Goal: Task Accomplishment & Management: Use online tool/utility

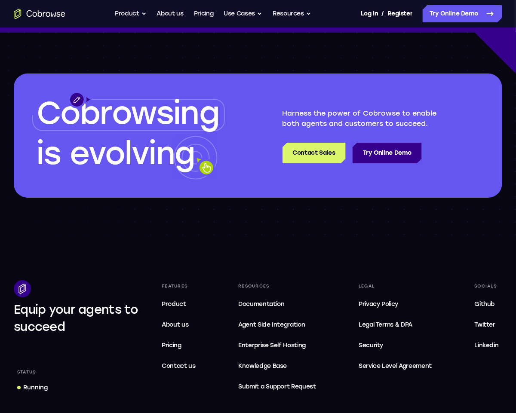
scroll to position [2473, 0]
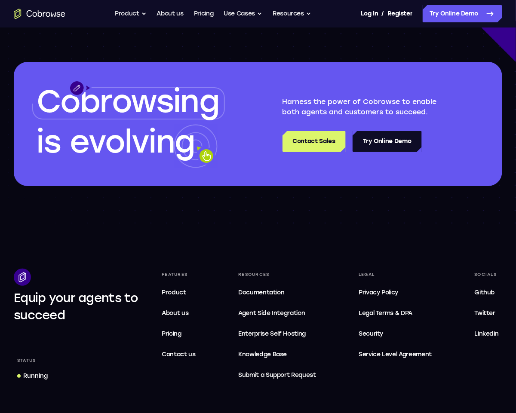
click at [388, 141] on link "Try Online Demo" at bounding box center [386, 141] width 69 height 21
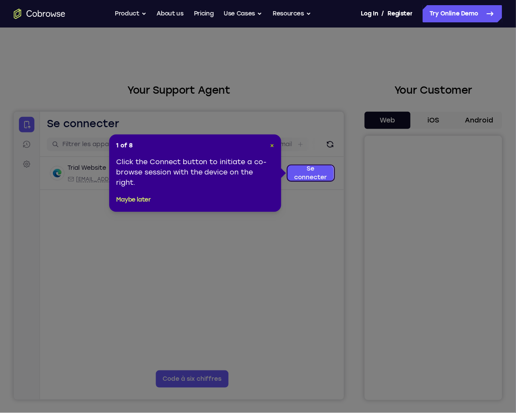
click at [270, 144] on span "×" at bounding box center [272, 145] width 4 height 7
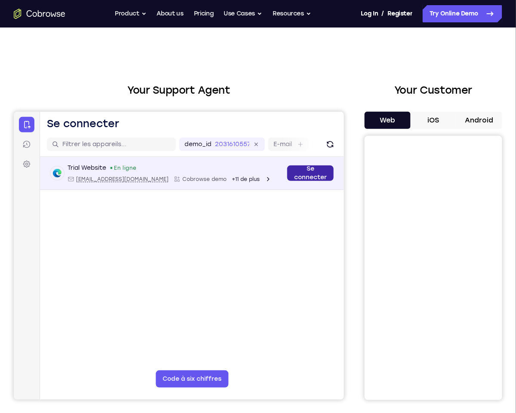
click at [312, 174] on link "Se connecter" at bounding box center [310, 172] width 46 height 15
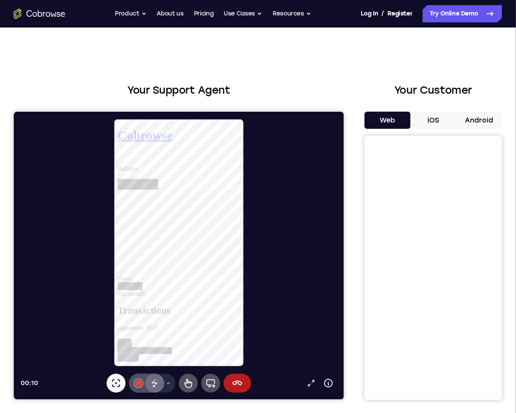
click at [155, 384] on icon at bounding box center [154, 382] width 6 height 6
click at [156, 380] on icon at bounding box center [154, 383] width 10 height 10
click at [169, 381] on icon at bounding box center [167, 382] width 5 height 5
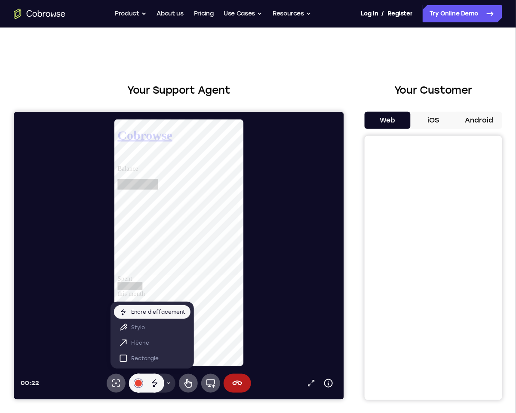
click at [166, 382] on icon at bounding box center [167, 382] width 5 height 5
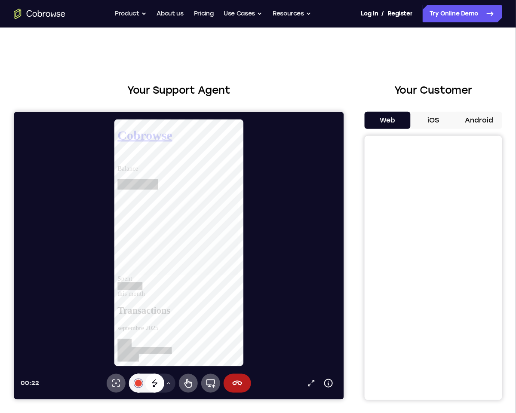
click at [156, 383] on icon at bounding box center [154, 382] width 6 height 6
click at [188, 383] on icon at bounding box center [188, 383] width 10 height 10
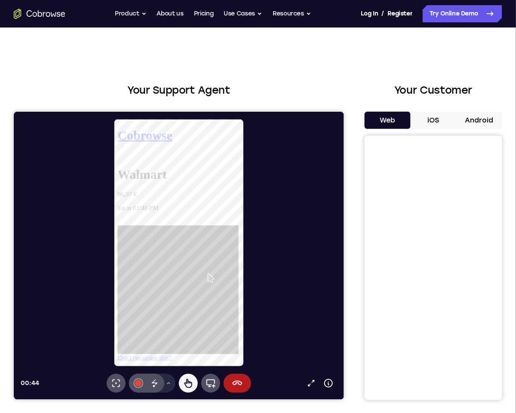
scroll to position [0, 0]
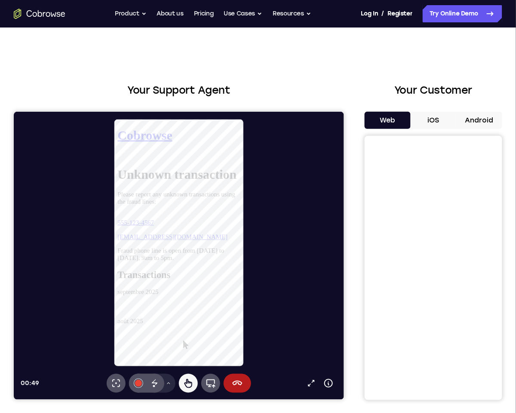
click at [157, 226] on link "555-123-4567" at bounding box center [137, 229] width 39 height 7
click at [474, 116] on button "Android" at bounding box center [479, 120] width 46 height 17
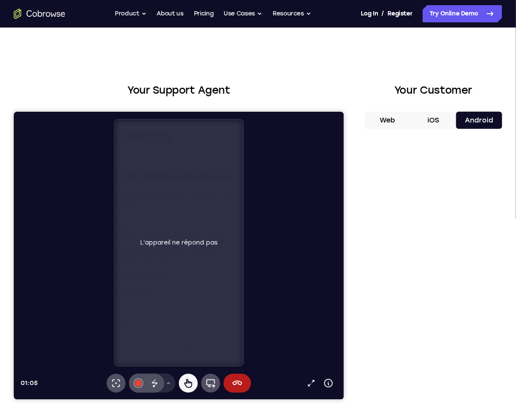
click at [202, 298] on div "L’appareil ne répond pas" at bounding box center [178, 242] width 129 height 247
click at [422, 120] on button "iOS" at bounding box center [434, 120] width 46 height 17
click at [239, 382] on icon at bounding box center [237, 383] width 10 height 10
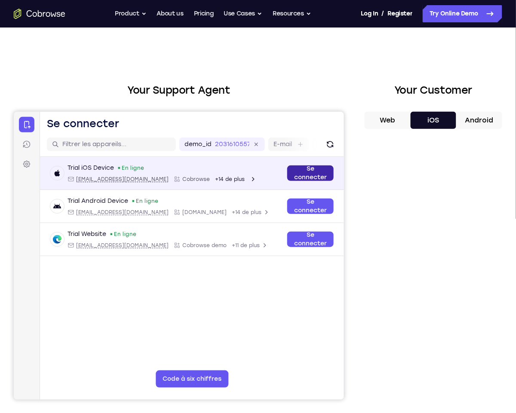
click at [309, 171] on link "Se connecter" at bounding box center [310, 172] width 46 height 15
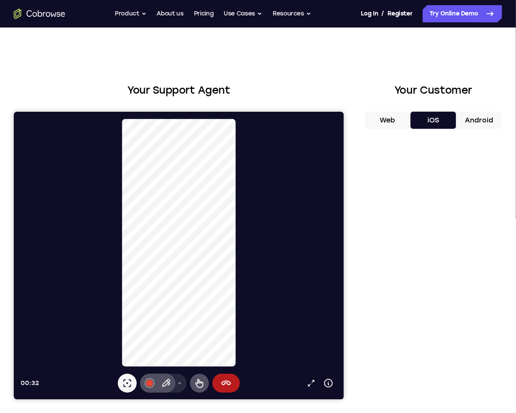
click at [391, 120] on button "Web" at bounding box center [388, 120] width 46 height 17
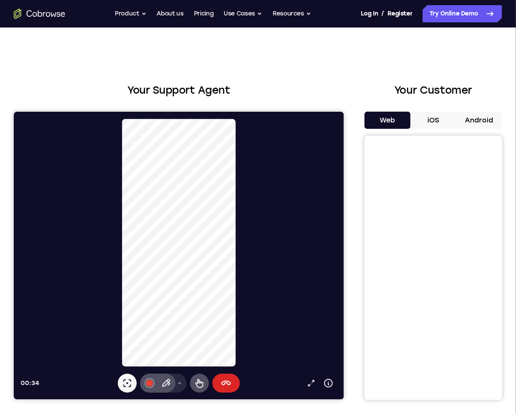
click at [224, 384] on icon at bounding box center [226, 382] width 10 height 5
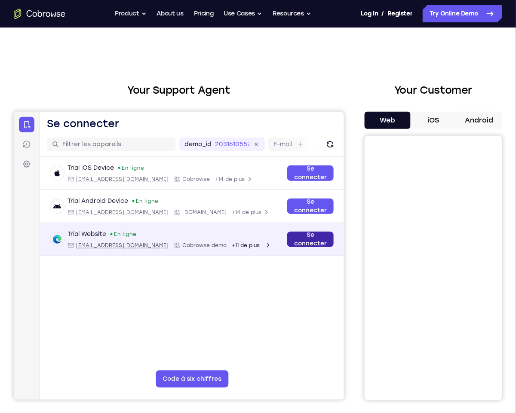
click at [306, 238] on link "Se connecter" at bounding box center [310, 238] width 46 height 15
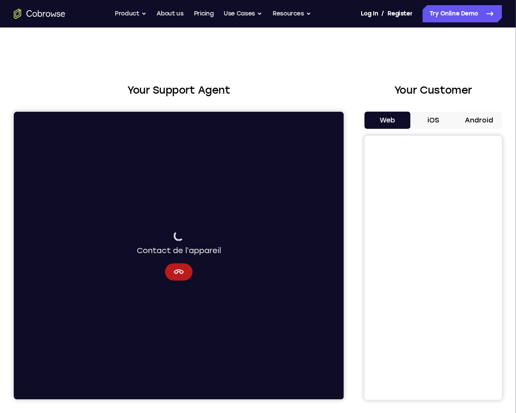
click at [428, 116] on button "iOS" at bounding box center [434, 120] width 46 height 17
click at [382, 124] on button "Web" at bounding box center [388, 120] width 46 height 17
click at [176, 272] on icon "Annuler" at bounding box center [178, 272] width 10 height 10
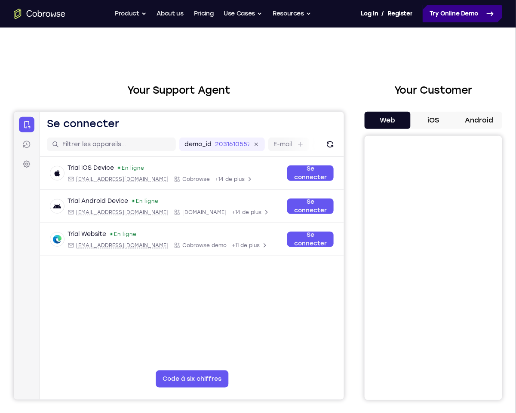
click at [455, 9] on link "Try Online Demo" at bounding box center [463, 13] width 80 height 17
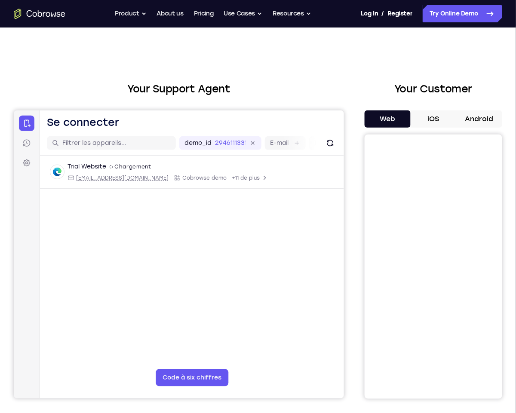
scroll to position [2, 0]
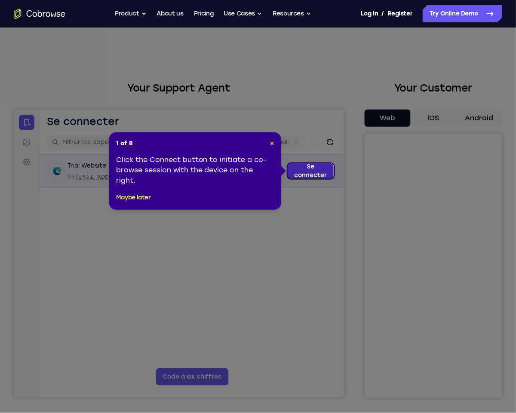
click at [309, 163] on link "Se connecter" at bounding box center [310, 170] width 46 height 15
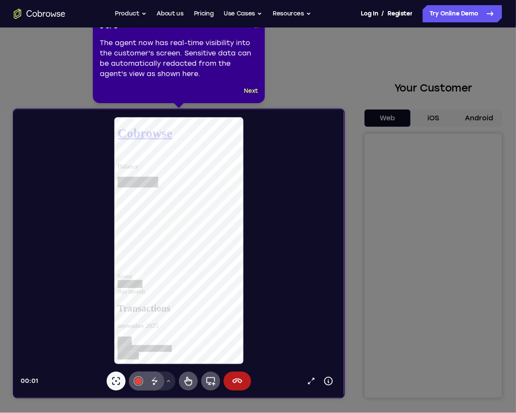
scroll to position [0, 0]
click at [442, 292] on icon at bounding box center [258, 206] width 516 height 413
click at [441, 295] on icon at bounding box center [258, 206] width 516 height 413
click at [440, 294] on icon at bounding box center [258, 206] width 516 height 413
click at [437, 292] on icon at bounding box center [258, 206] width 516 height 413
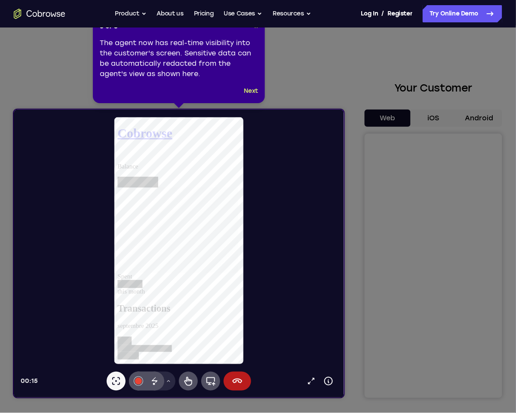
click at [443, 335] on icon at bounding box center [258, 206] width 516 height 413
click at [251, 92] on button "Next" at bounding box center [251, 91] width 14 height 10
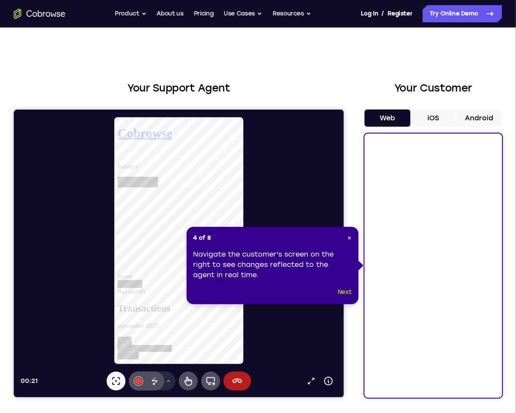
click at [345, 294] on button "Next" at bounding box center [344, 292] width 14 height 10
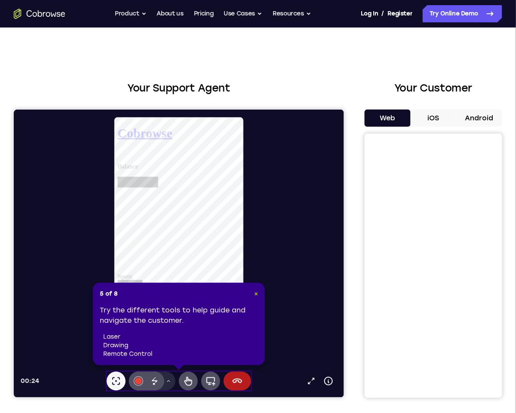
click at [255, 296] on span "×" at bounding box center [256, 293] width 4 height 7
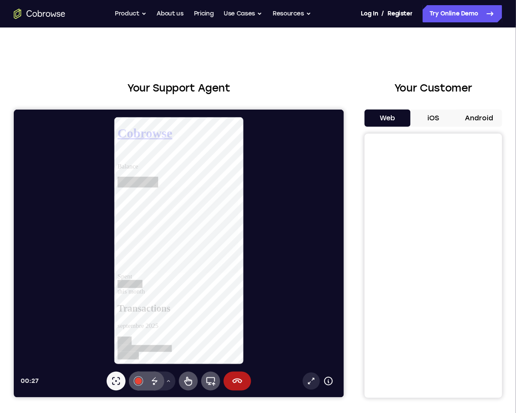
click at [310, 381] on icon at bounding box center [310, 381] width 9 height 9
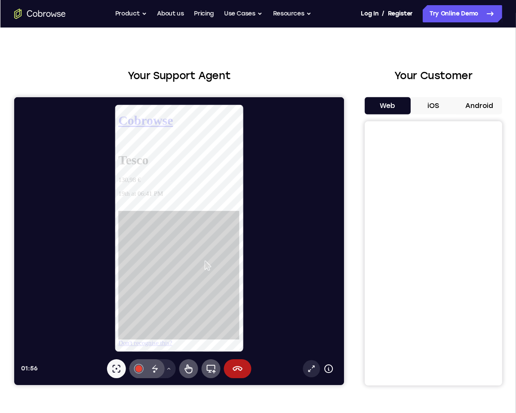
scroll to position [15, 0]
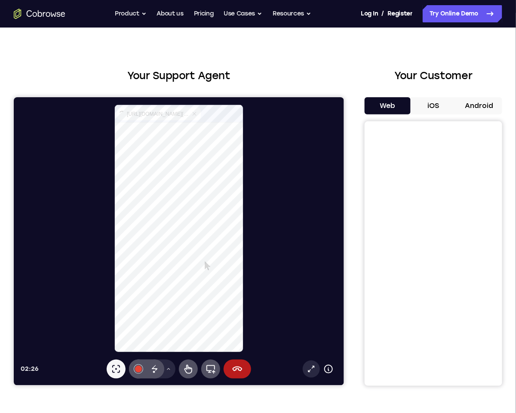
select select "1"
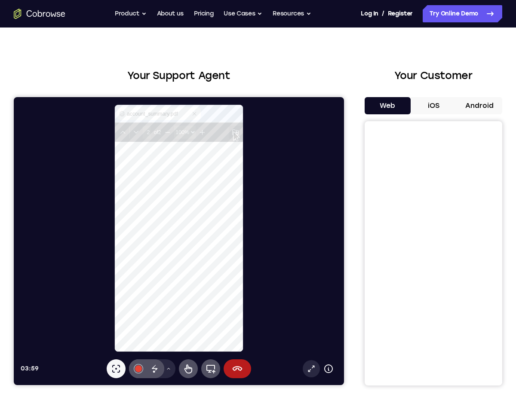
scroll to position [382, 0]
type input "1"
select select "4"
